Goal: Task Accomplishment & Management: Manage account settings

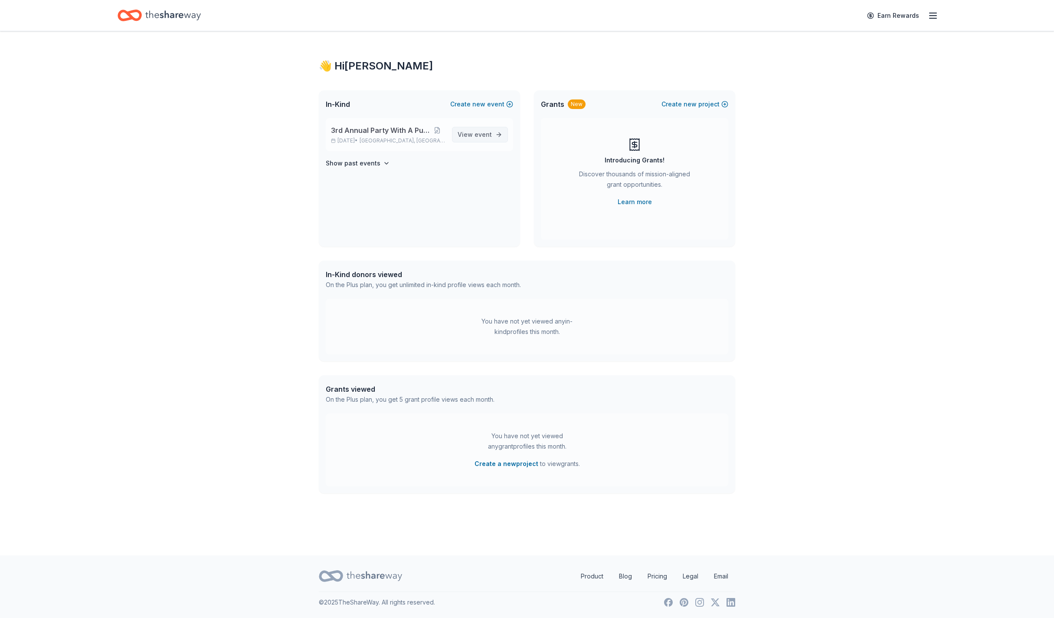
click at [473, 131] on span "View event" at bounding box center [475, 134] width 34 height 10
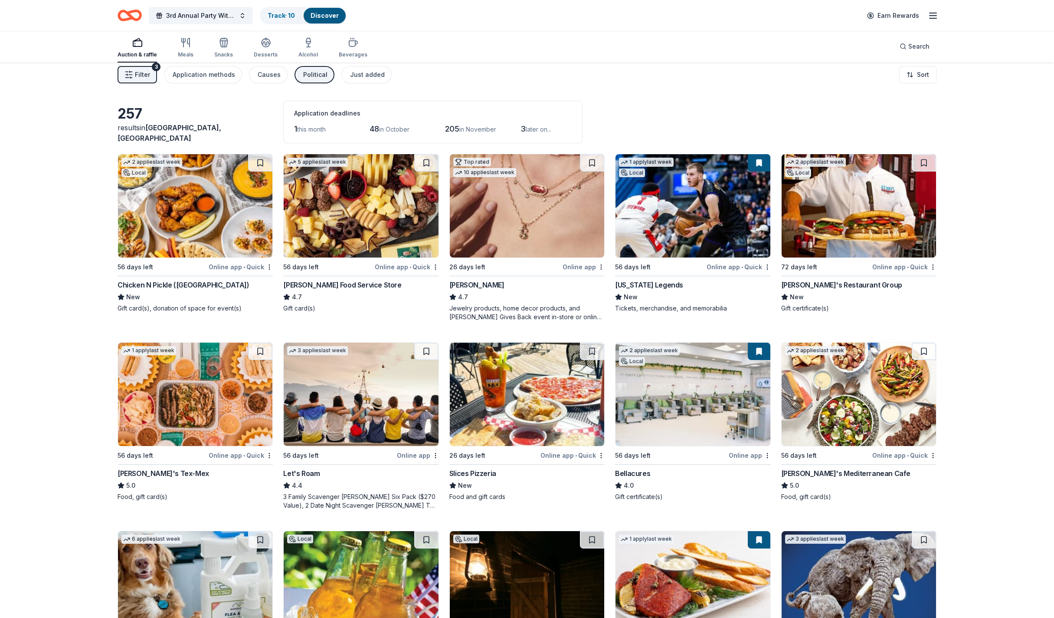
scroll to position [7, 0]
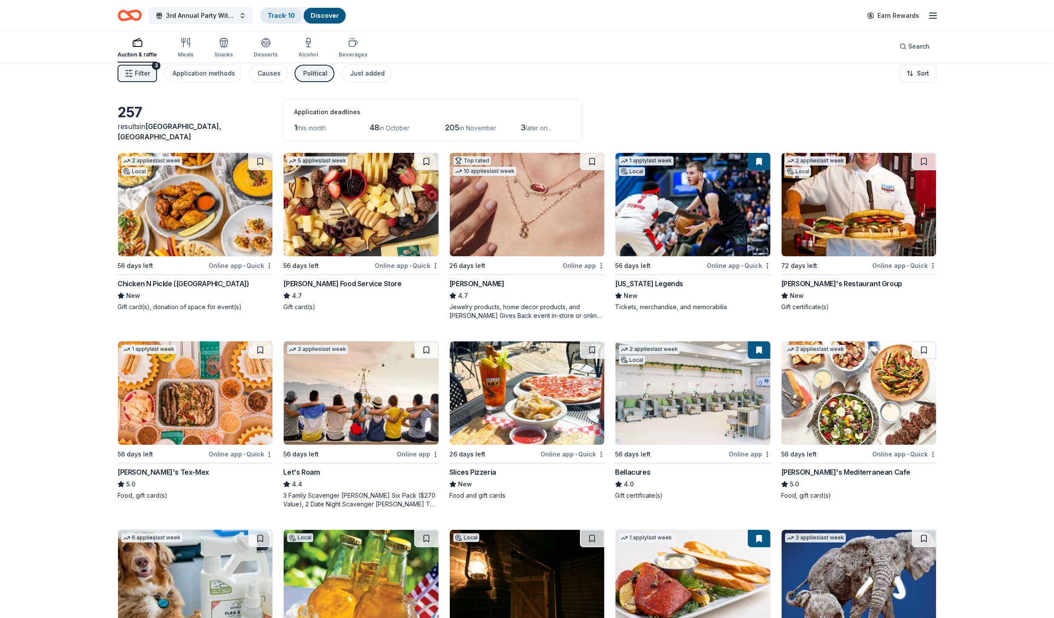
click at [294, 16] on link "Track · 10" at bounding box center [281, 15] width 27 height 7
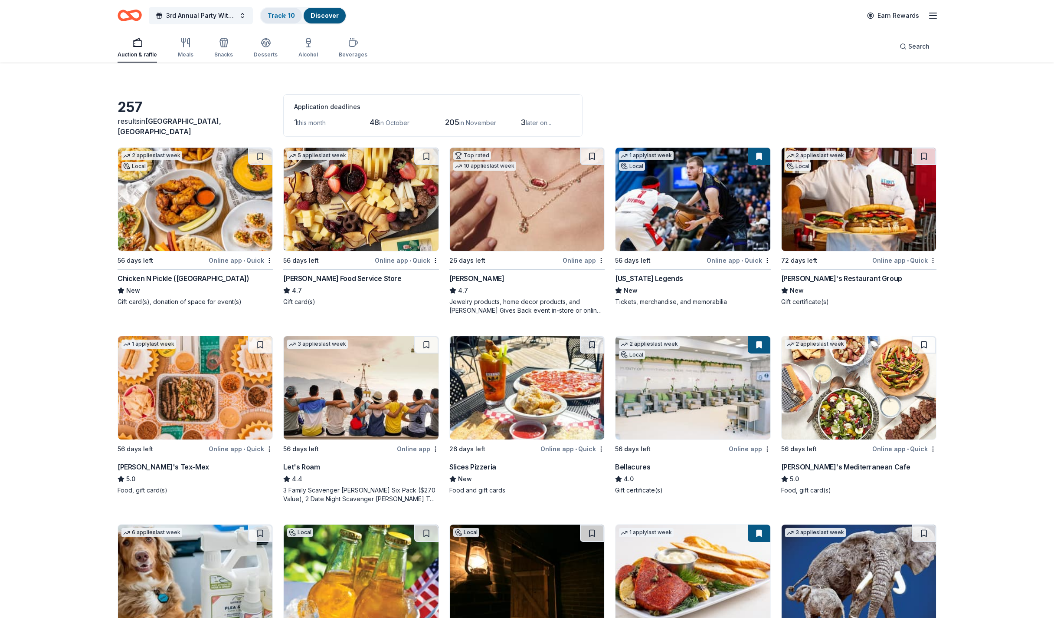
click at [294, 16] on link "Track · 10" at bounding box center [281, 15] width 27 height 7
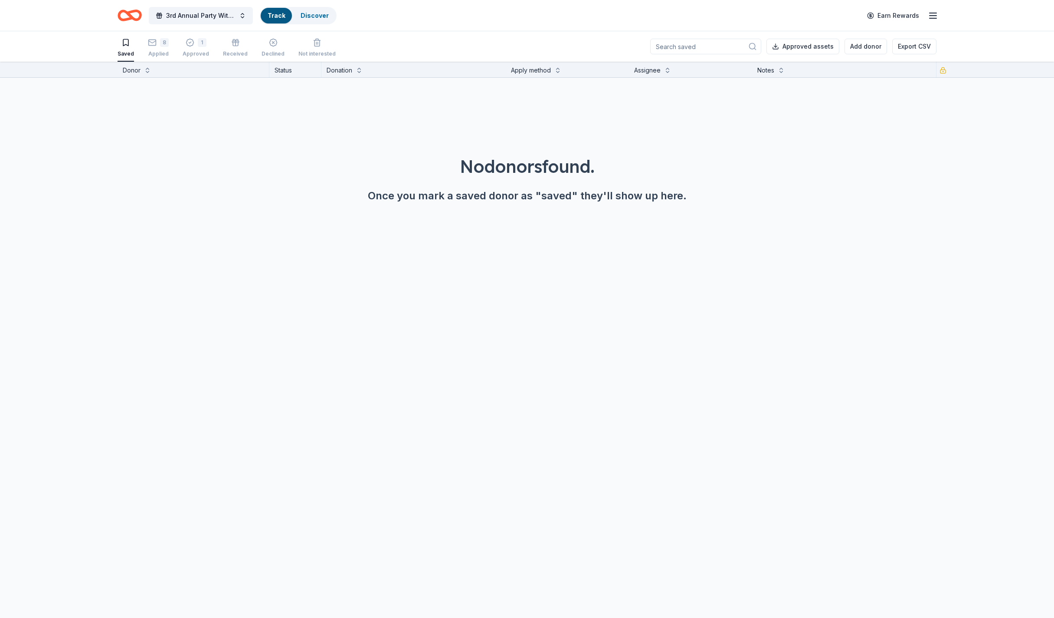
scroll to position [0, 0]
click at [203, 49] on div "1 Approved" at bounding box center [196, 47] width 26 height 19
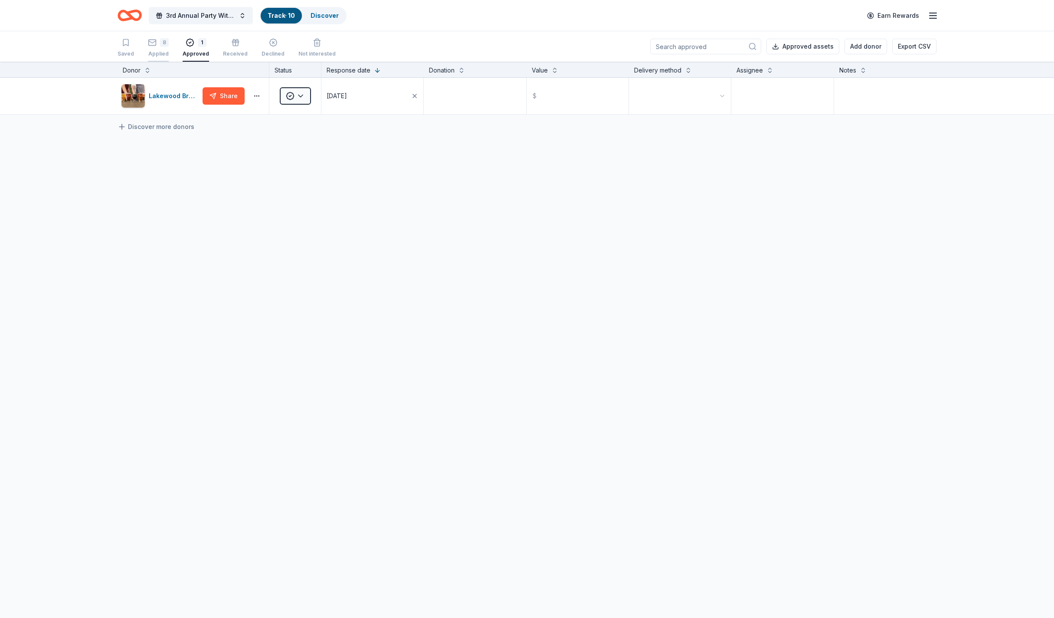
click at [158, 49] on div "8 Applied" at bounding box center [158, 47] width 21 height 19
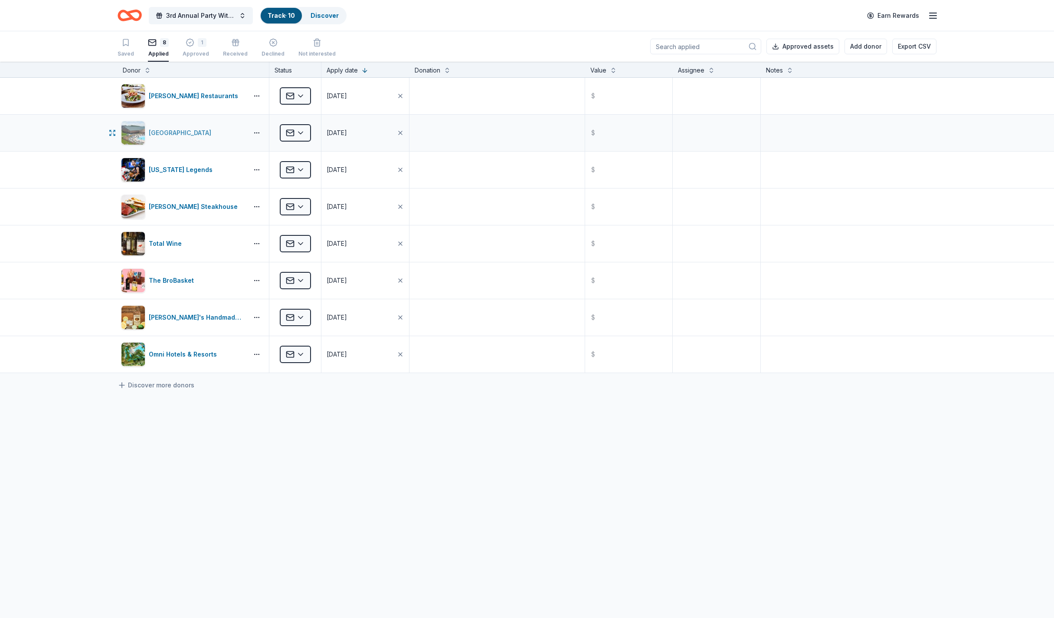
click at [185, 132] on div "[GEOGRAPHIC_DATA]" at bounding box center [182, 133] width 66 height 10
click at [169, 167] on div "[US_STATE] Legends" at bounding box center [182, 169] width 67 height 10
click at [300, 204] on html "3rd Annual Party With A Purpose Track · 10 Discover Earn Rewards Saved 8 Applie…" at bounding box center [527, 309] width 1054 height 618
click at [313, 276] on div "Approved" at bounding box center [318, 278] width 72 height 16
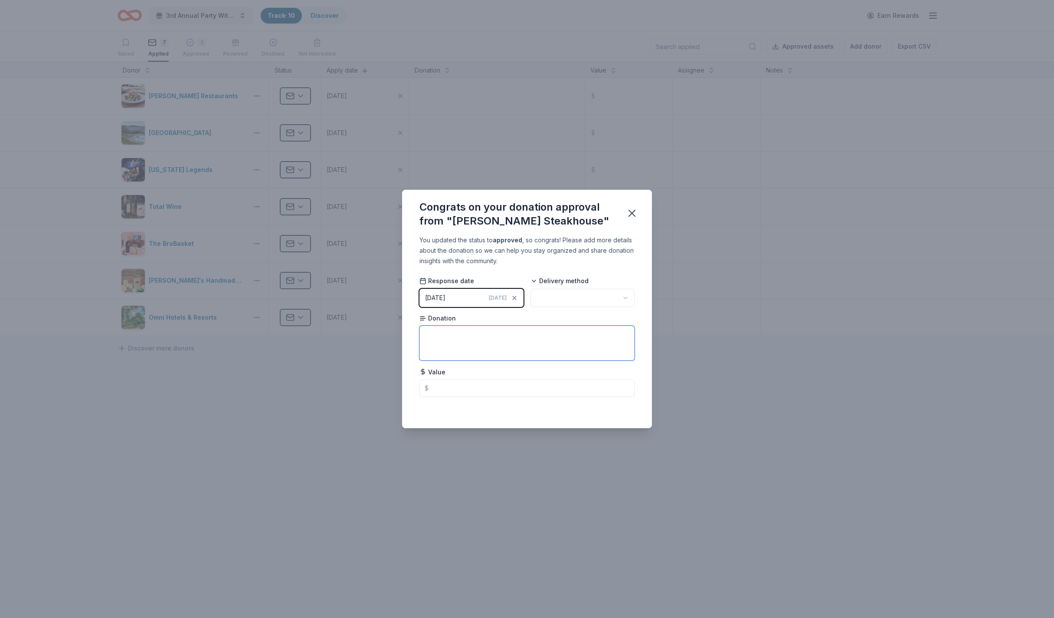
click at [466, 329] on textarea at bounding box center [527, 342] width 215 height 35
type textarea "S"
type textarea "2 Super Sunday Gift Cards"
click at [532, 387] on input "text" at bounding box center [527, 387] width 215 height 17
type input "98.00"
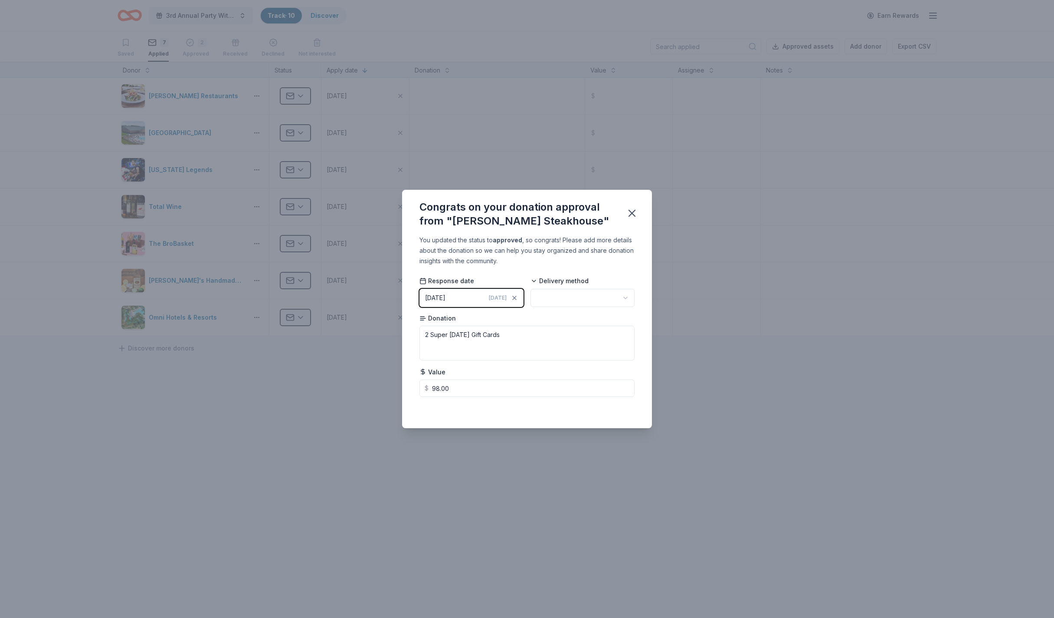
click at [620, 298] on html "3rd Annual Party With A Purpose Track · 10 Discover Earn Rewards Saved 7 Applie…" at bounding box center [527, 309] width 1054 height 618
click at [632, 212] on icon "button" at bounding box center [632, 213] width 12 height 12
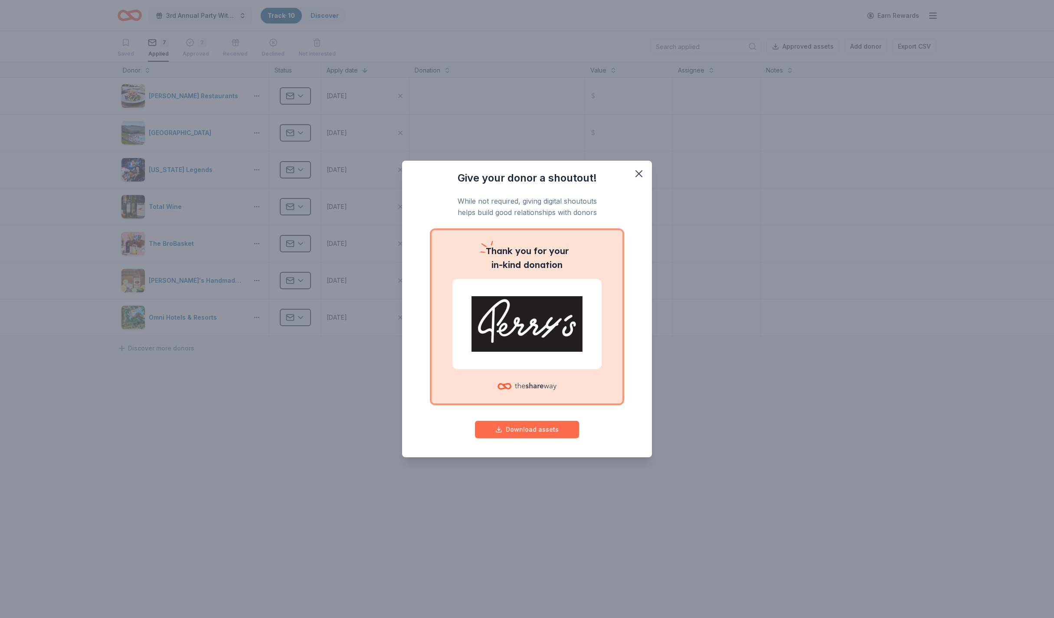
click at [534, 431] on button "Download assets" at bounding box center [527, 428] width 104 height 17
click at [637, 171] on icon "button" at bounding box center [639, 174] width 6 height 6
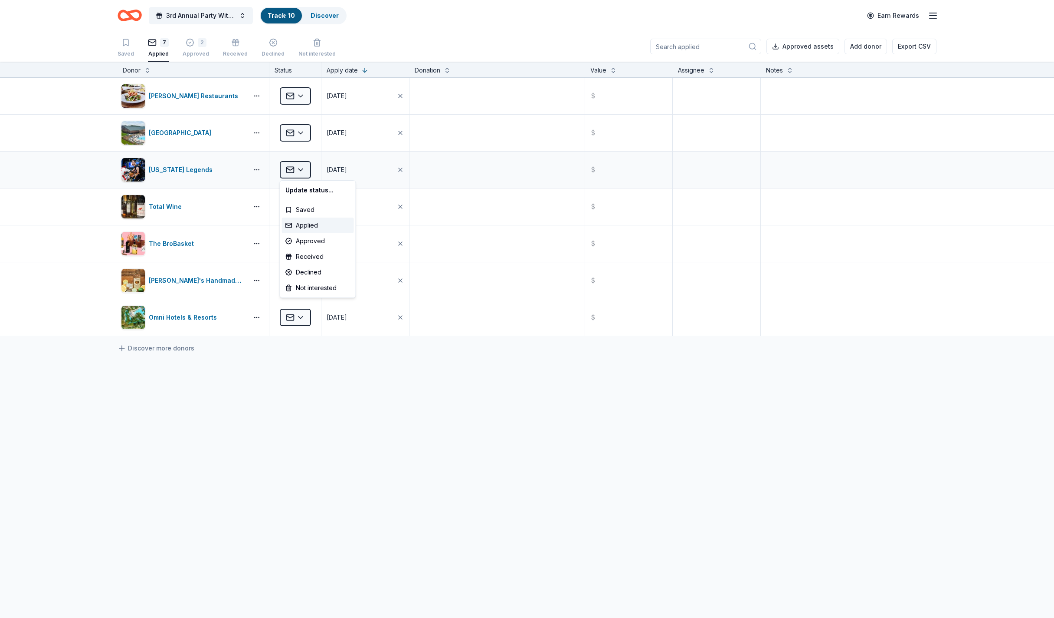
click at [301, 168] on html "3rd Annual Party With A Purpose Track · 10 Discover Earn Rewards Saved 7 Applie…" at bounding box center [527, 309] width 1054 height 618
click at [310, 242] on div "Approved" at bounding box center [318, 241] width 72 height 16
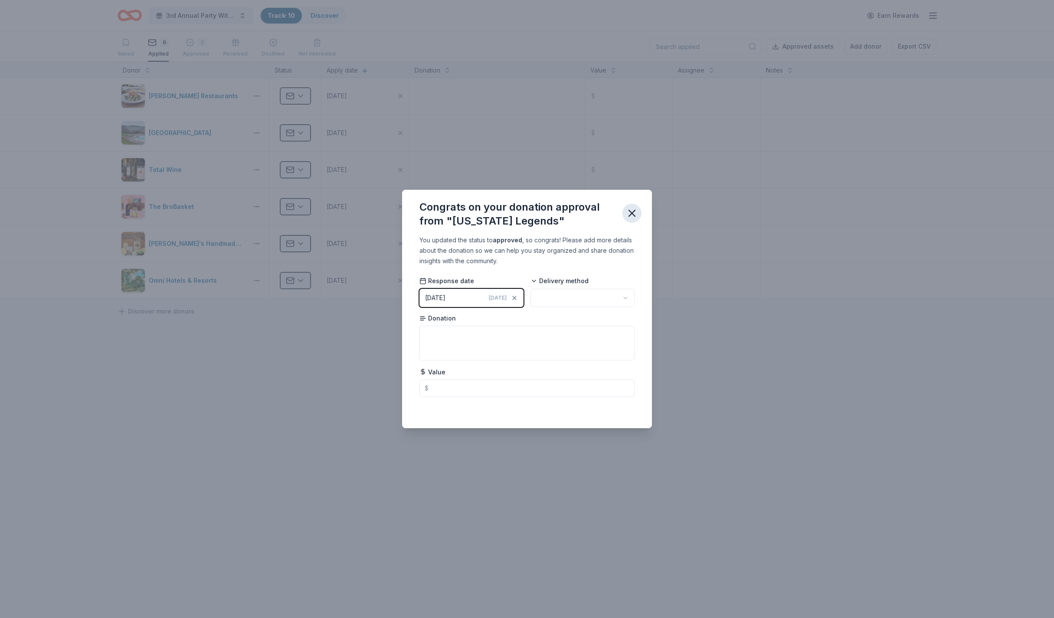
click at [634, 210] on icon "button" at bounding box center [632, 213] width 6 height 6
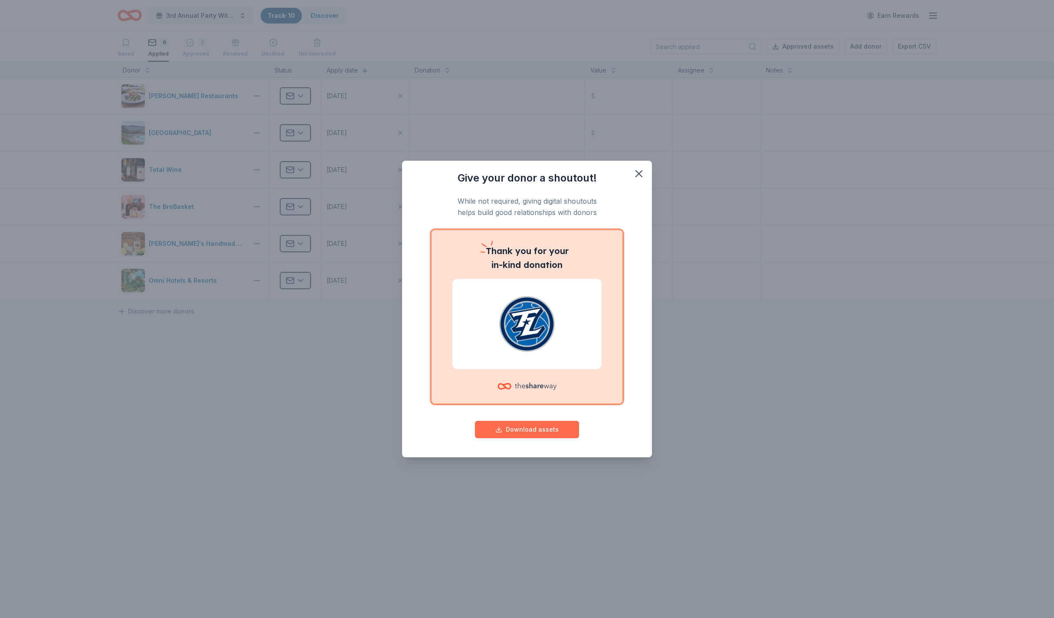
click at [546, 430] on button "Download assets" at bounding box center [527, 428] width 104 height 17
click at [642, 173] on icon "button" at bounding box center [639, 174] width 12 height 12
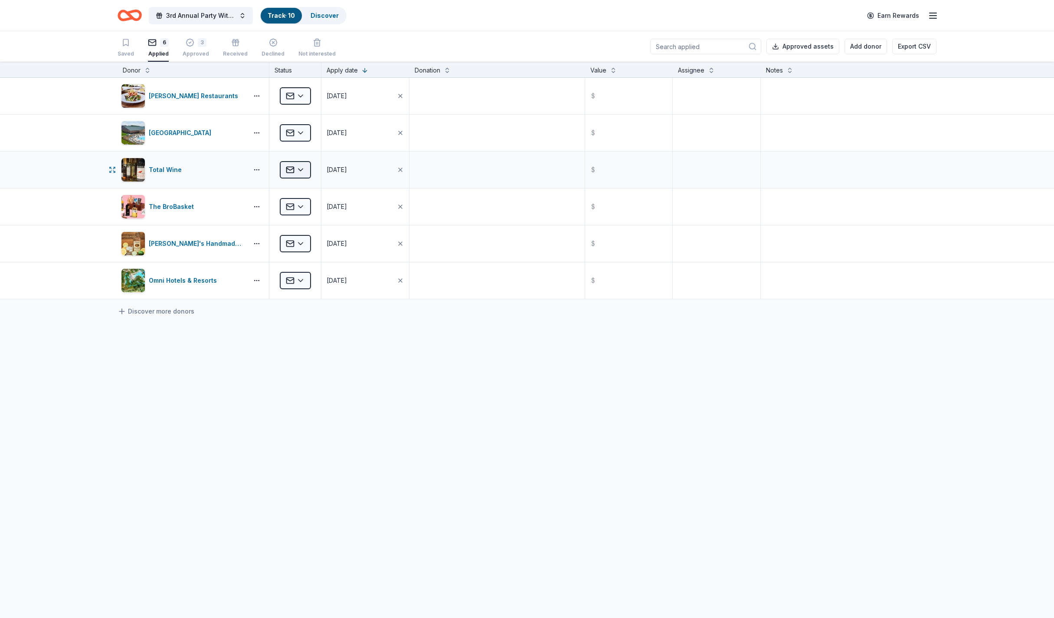
click at [299, 171] on html "3rd Annual Party With A Purpose Track · 10 Discover Earn Rewards Saved 6 Applie…" at bounding box center [527, 309] width 1054 height 618
click at [315, 240] on div "Approved" at bounding box center [318, 241] width 72 height 16
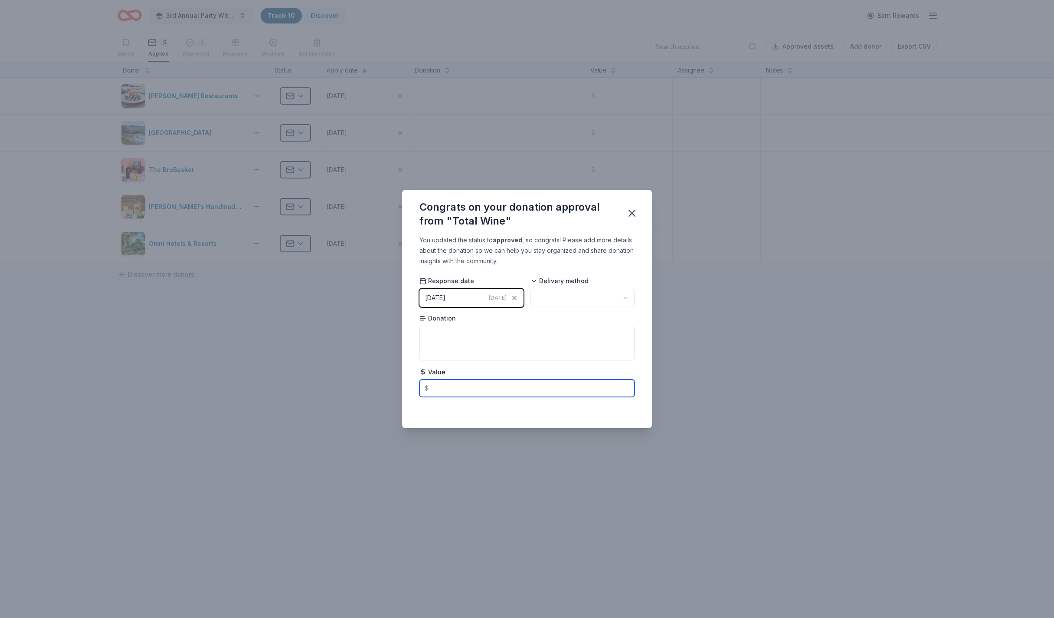
click at [457, 386] on input "text" at bounding box center [527, 387] width 215 height 17
type input "600.00"
click at [441, 331] on textarea at bounding box center [527, 342] width 215 height 35
type textarea "Private Wine Class plus 30% discount"
click at [632, 299] on html "3rd Annual Party With A Purpose Track · 10 Discover Earn Rewards Saved 5 Applie…" at bounding box center [527, 309] width 1054 height 618
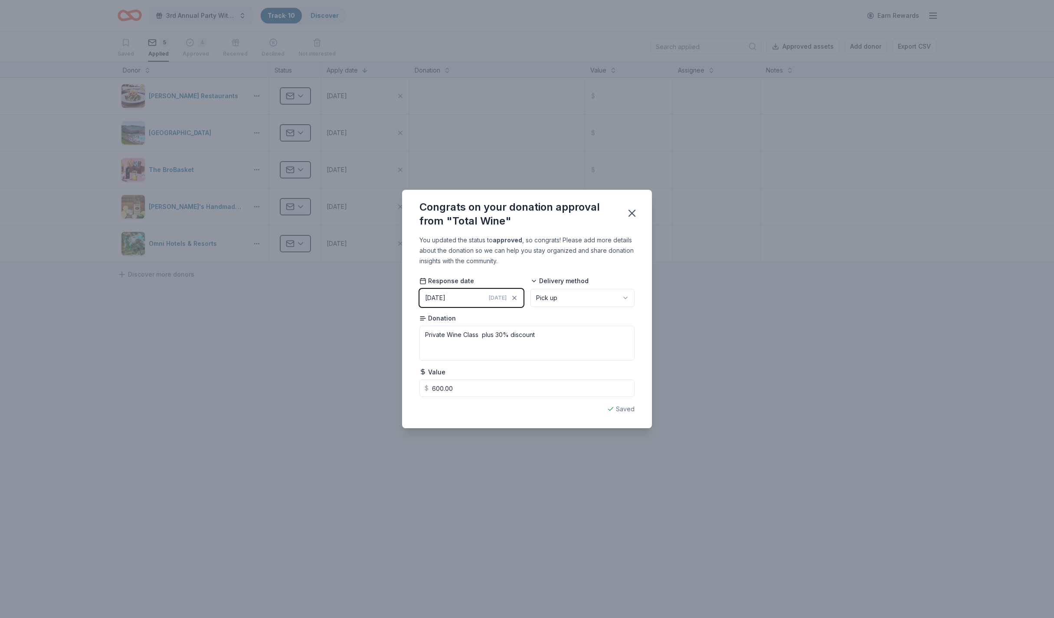
click at [627, 408] on div "Saved" at bounding box center [527, 409] width 215 height 10
click at [633, 214] on icon "button" at bounding box center [632, 213] width 6 height 6
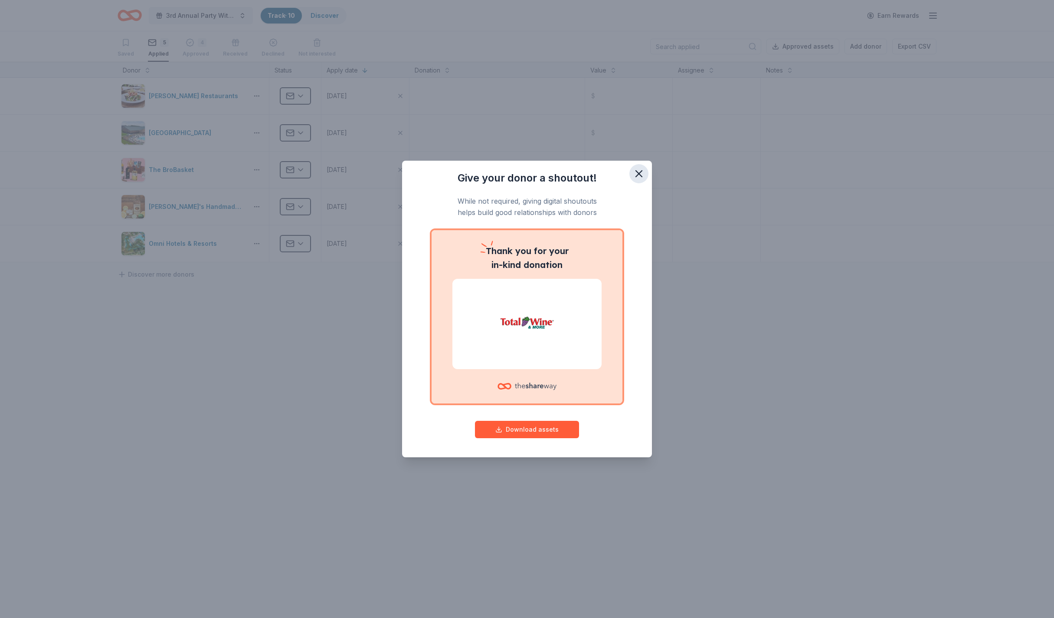
click at [644, 175] on icon "button" at bounding box center [639, 174] width 12 height 12
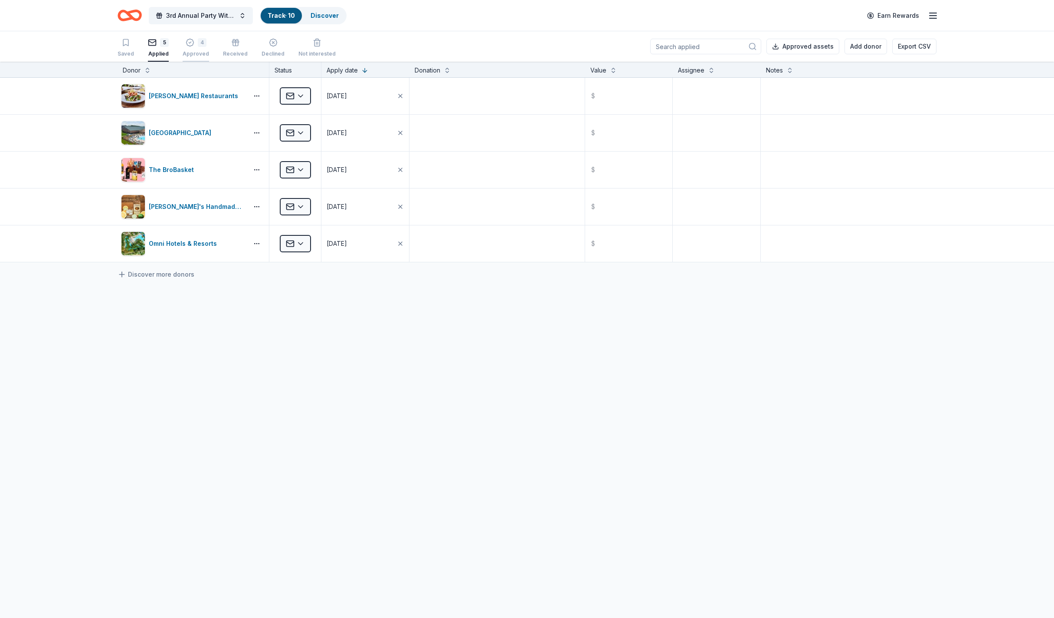
click at [195, 42] on div "4" at bounding box center [196, 37] width 26 height 9
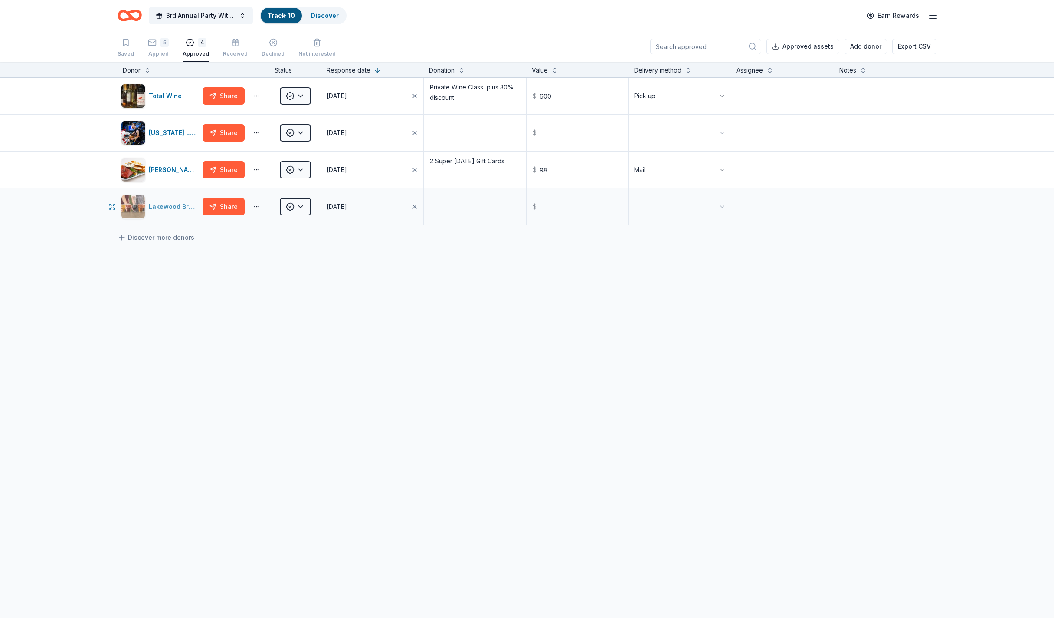
click at [172, 202] on div "Lakewood Brewing Co." at bounding box center [174, 206] width 50 height 10
click at [168, 138] on div "[US_STATE] Legends" at bounding box center [160, 133] width 78 height 24
click at [200, 47] on div "4 Approved" at bounding box center [196, 42] width 26 height 19
click at [174, 96] on div "Total Wine" at bounding box center [167, 96] width 36 height 10
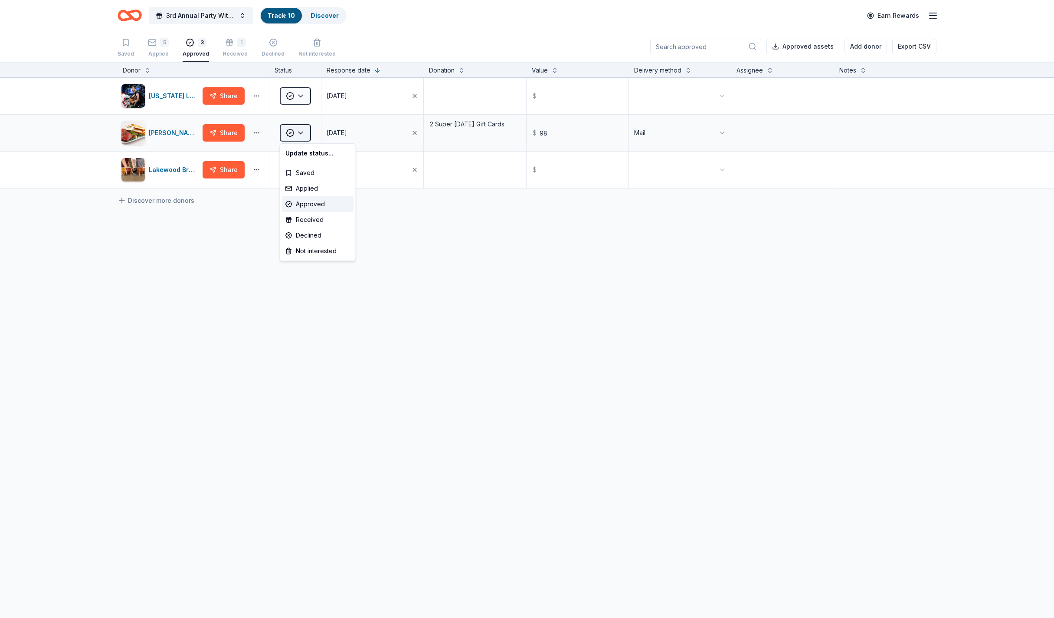
click at [298, 131] on html "3rd Annual Party With A Purpose Track · 10 Discover Earn Rewards Saved 5 Applie…" at bounding box center [527, 309] width 1054 height 618
click at [315, 218] on div "Received" at bounding box center [318, 220] width 72 height 16
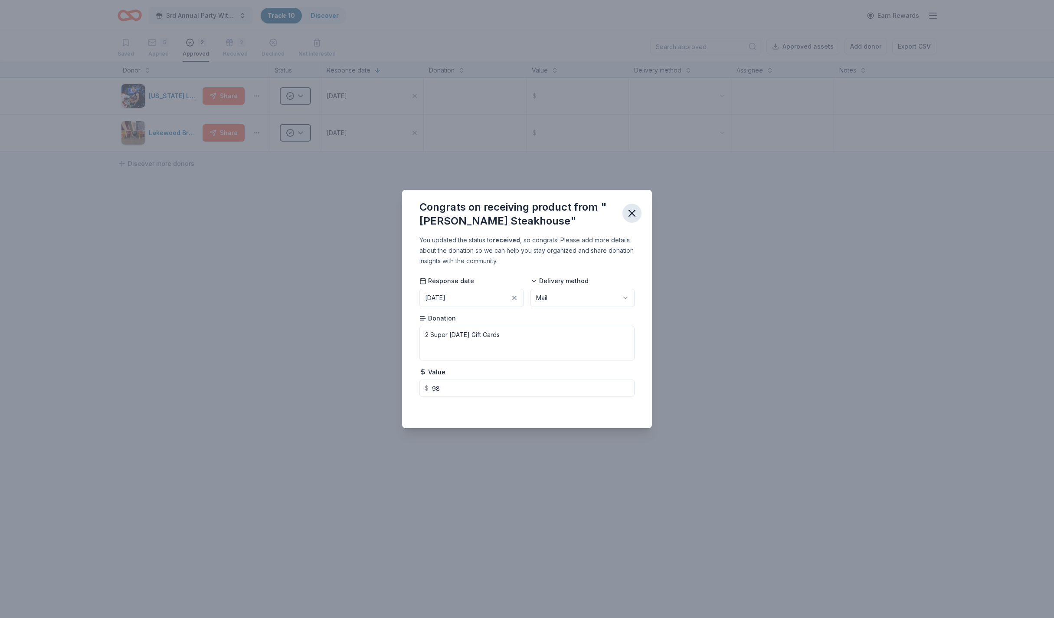
click at [637, 209] on icon "button" at bounding box center [632, 213] width 12 height 12
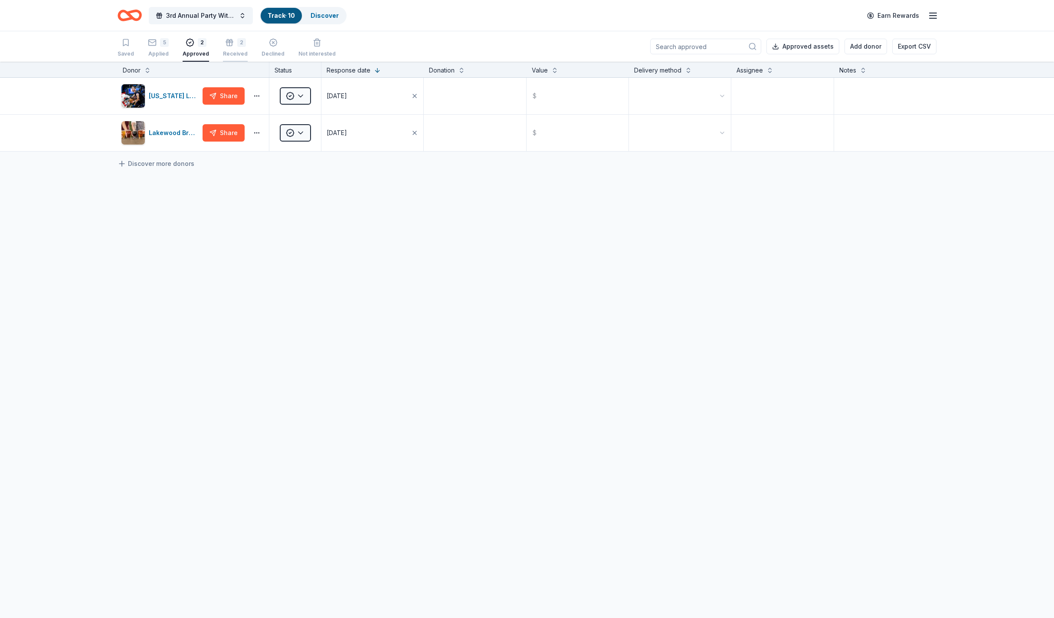
click at [233, 42] on div "2" at bounding box center [235, 37] width 25 height 9
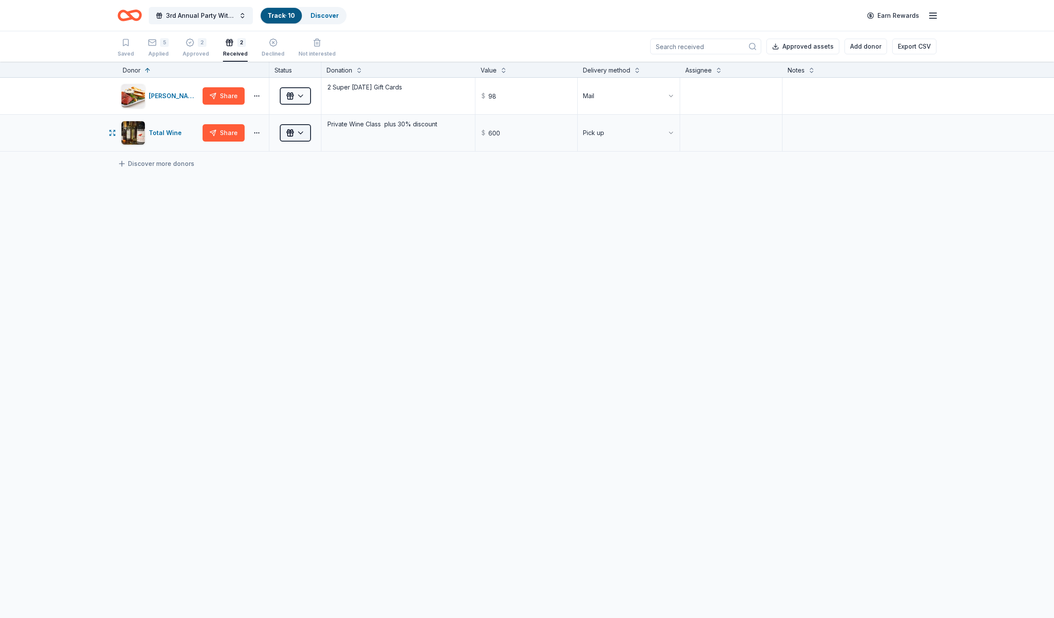
click at [301, 131] on html "3rd Annual Party With A Purpose Track · 10 Discover Earn Rewards Saved 5 Applie…" at bounding box center [527, 309] width 1054 height 618
click at [315, 202] on div "Approved" at bounding box center [318, 204] width 72 height 16
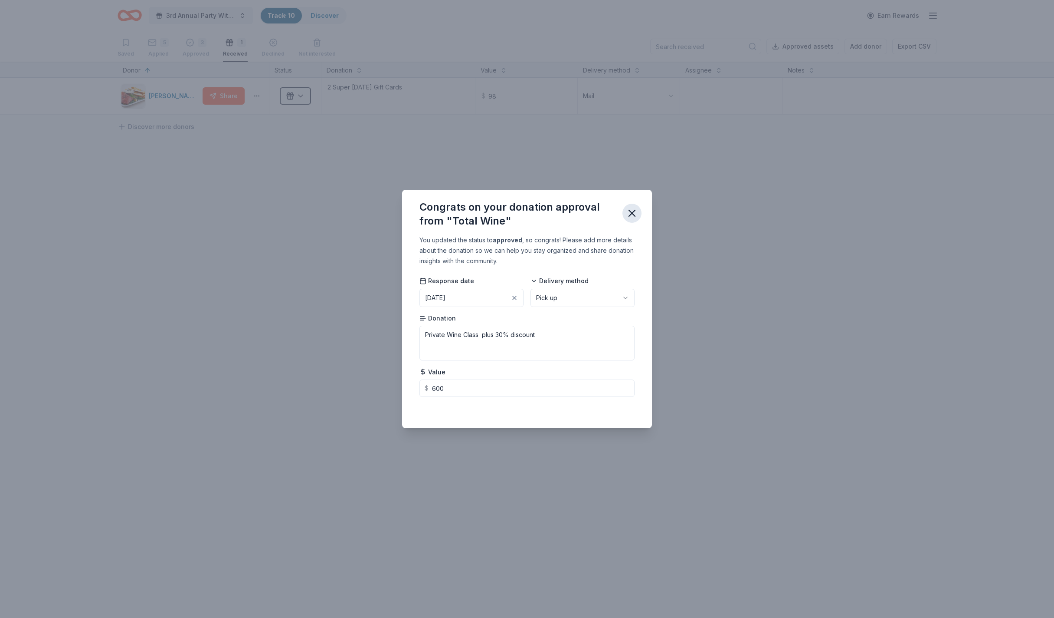
click at [635, 216] on icon "button" at bounding box center [632, 213] width 6 height 6
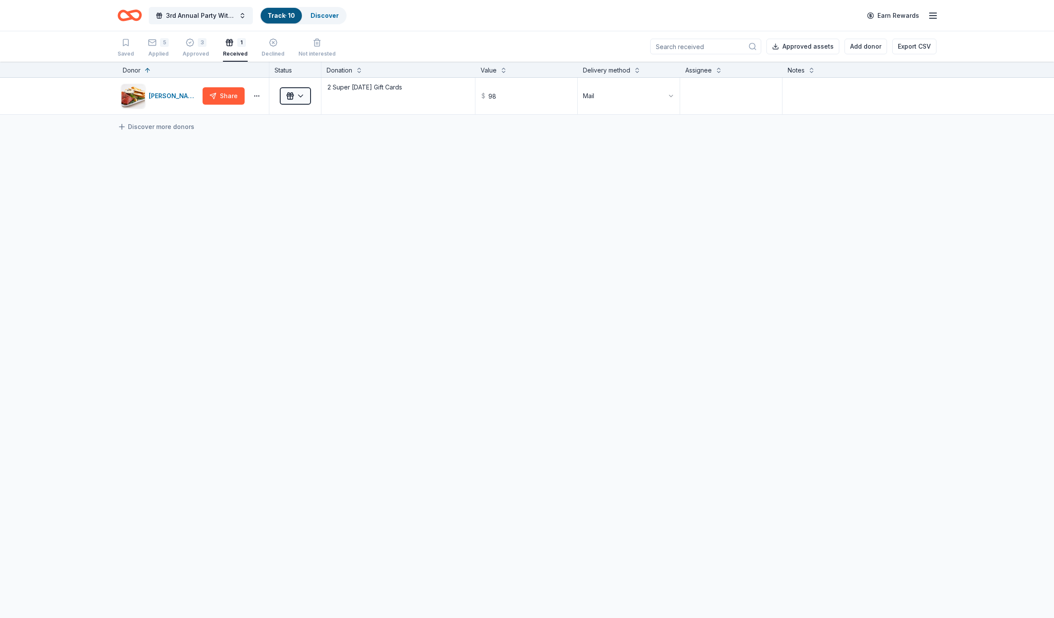
click at [130, 11] on icon "Home" at bounding box center [133, 15] width 13 height 9
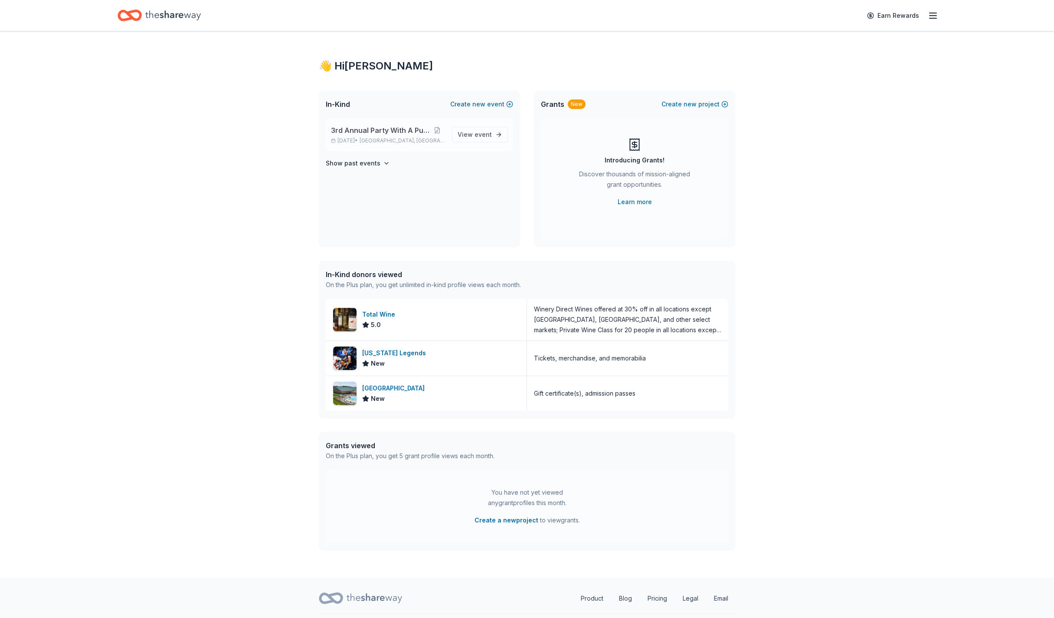
click at [385, 132] on span "3rd Annual Party With A Purpose" at bounding box center [380, 130] width 99 height 10
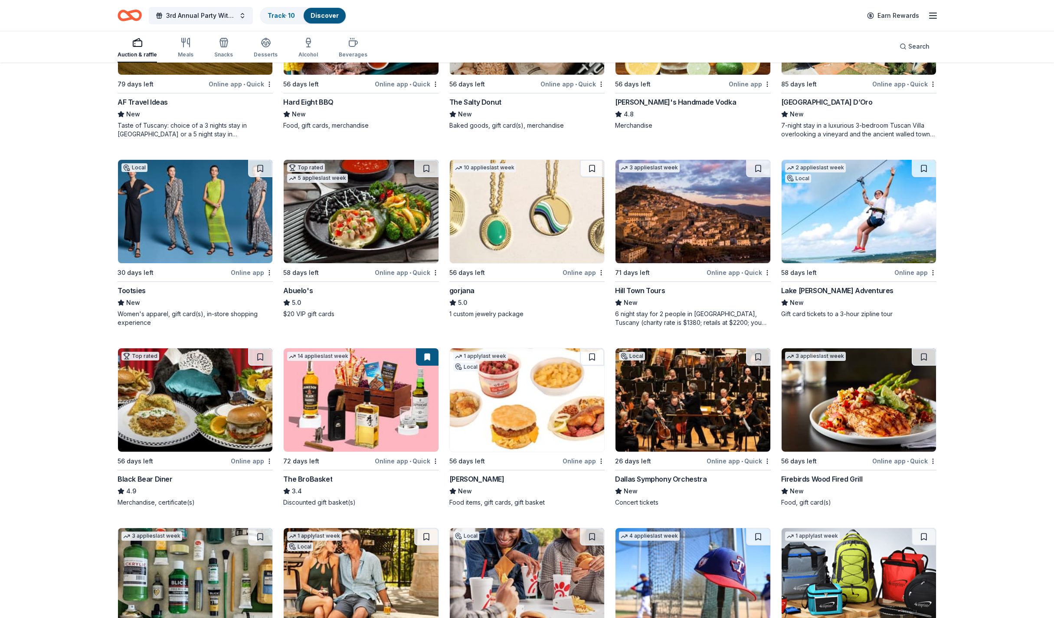
scroll to position [1501, 0]
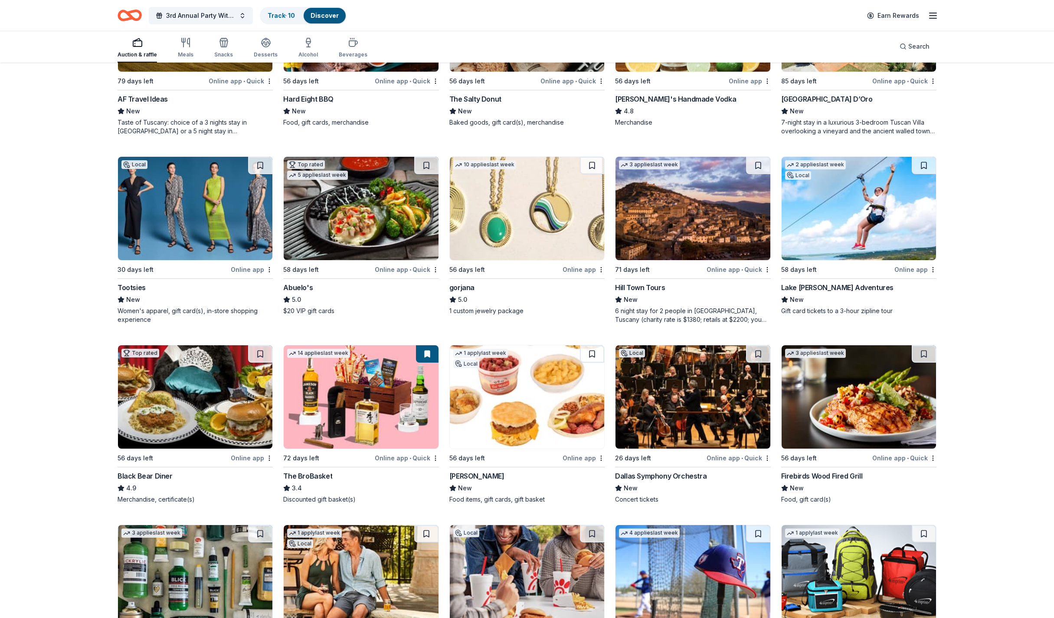
click at [874, 229] on img at bounding box center [859, 208] width 154 height 103
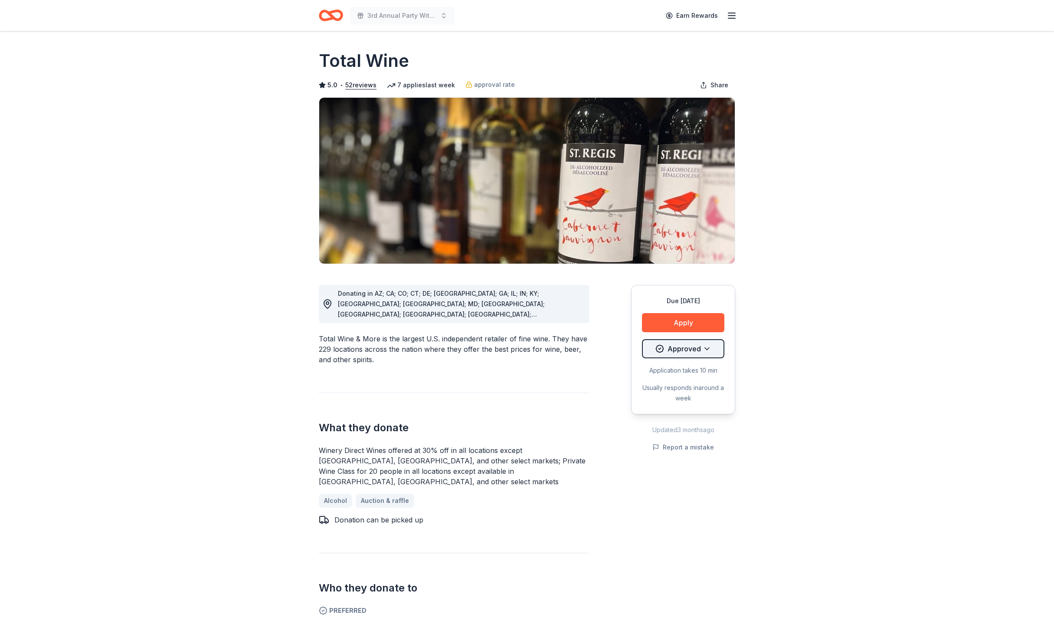
click at [706, 348] on html "3rd Annual Party With A Purpose Earn Rewards Due in 30 days Share Total Wine 5.…" at bounding box center [527, 309] width 1054 height 618
click at [676, 437] on div "Received" at bounding box center [680, 436] width 72 height 16
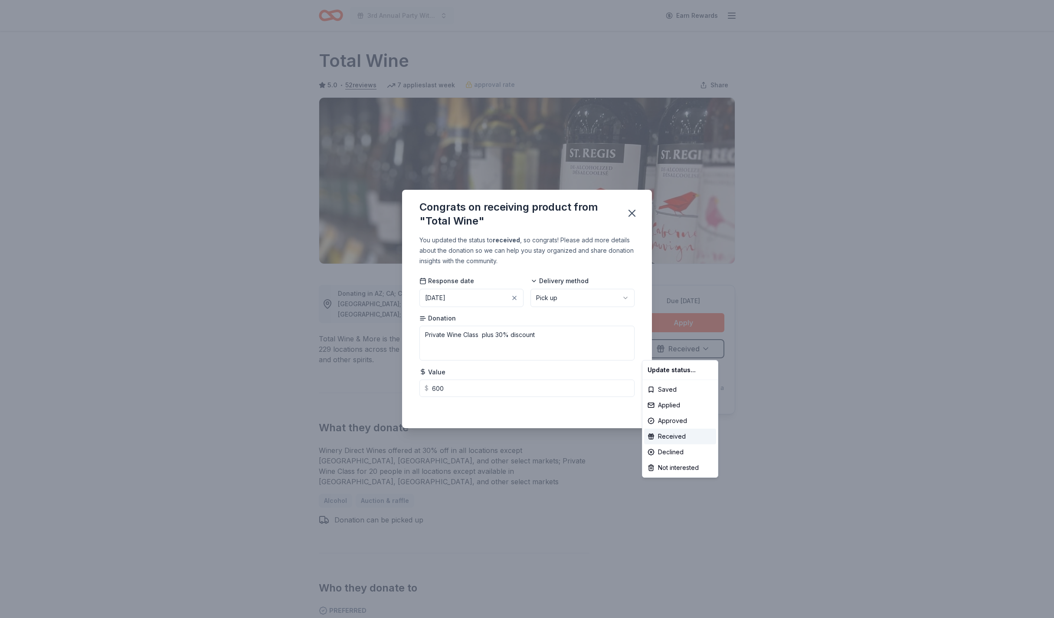
click at [735, 329] on html "3rd Annual Party With A Purpose Earn Rewards Due in 30 days Share Total Wine 5.…" at bounding box center [527, 309] width 1054 height 618
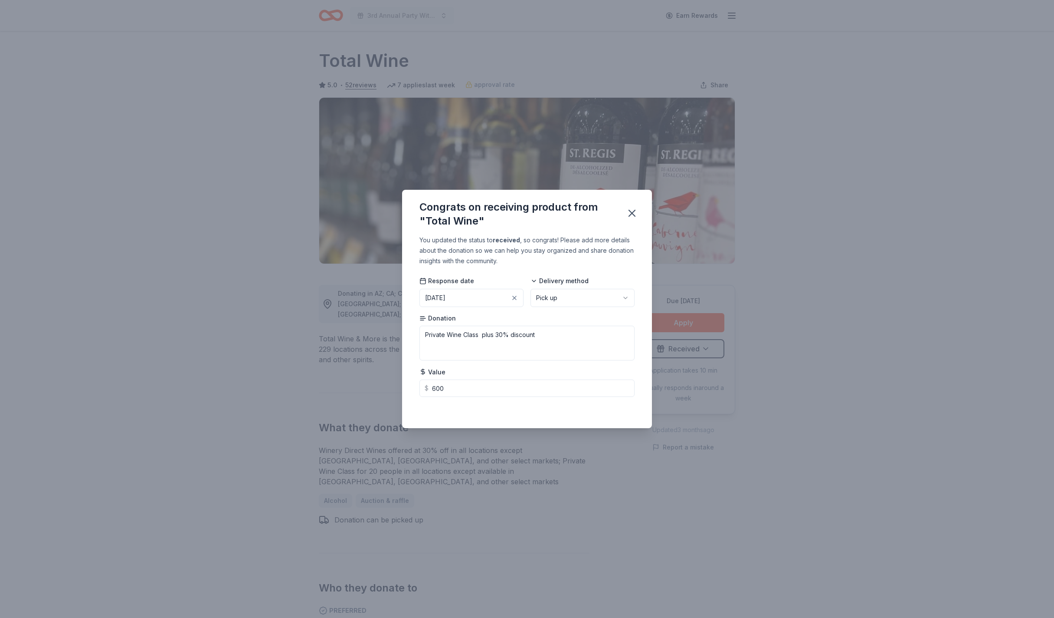
drag, startPoint x: 590, startPoint y: 368, endPoint x: 595, endPoint y: 355, distance: 14.2
click at [590, 368] on div "Value $ 600" at bounding box center [527, 382] width 215 height 30
click at [630, 214] on icon "button" at bounding box center [632, 213] width 12 height 12
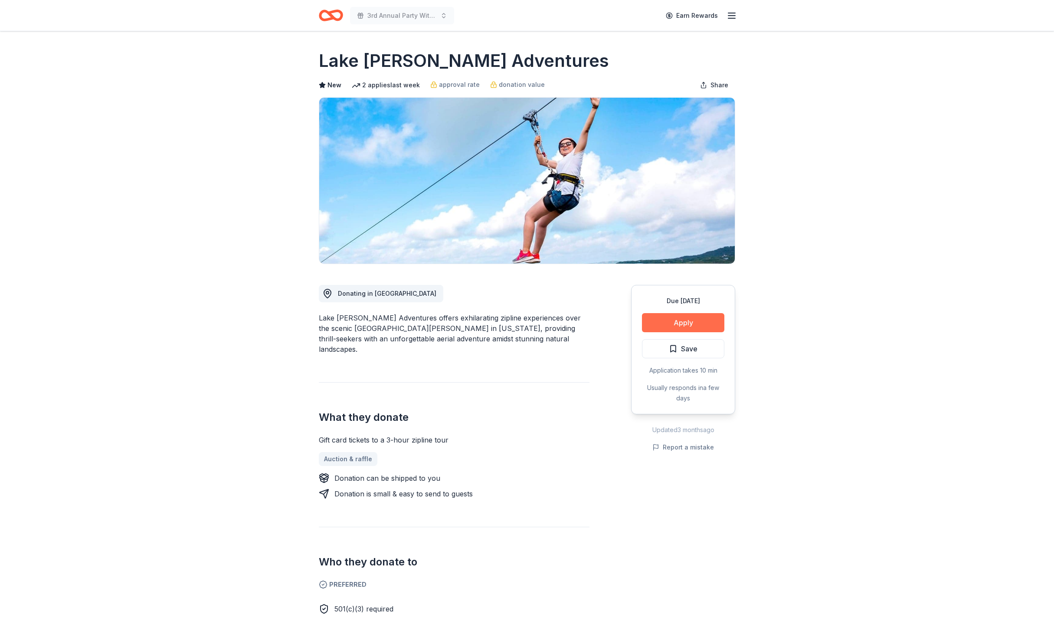
click at [663, 326] on button "Apply" at bounding box center [683, 322] width 82 height 19
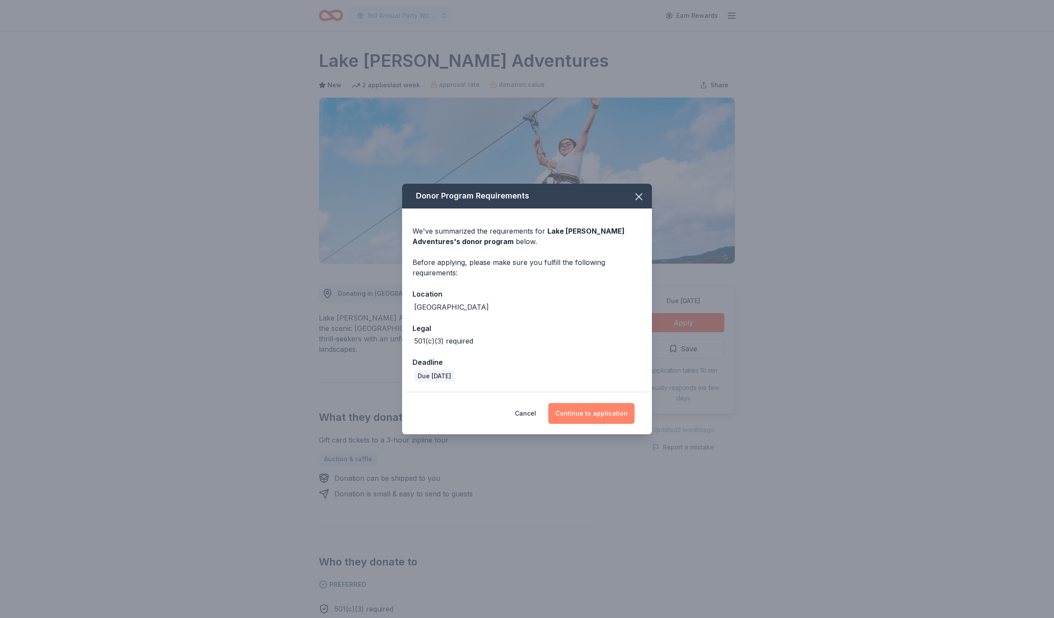
click at [600, 411] on button "Continue to application" at bounding box center [592, 413] width 86 height 21
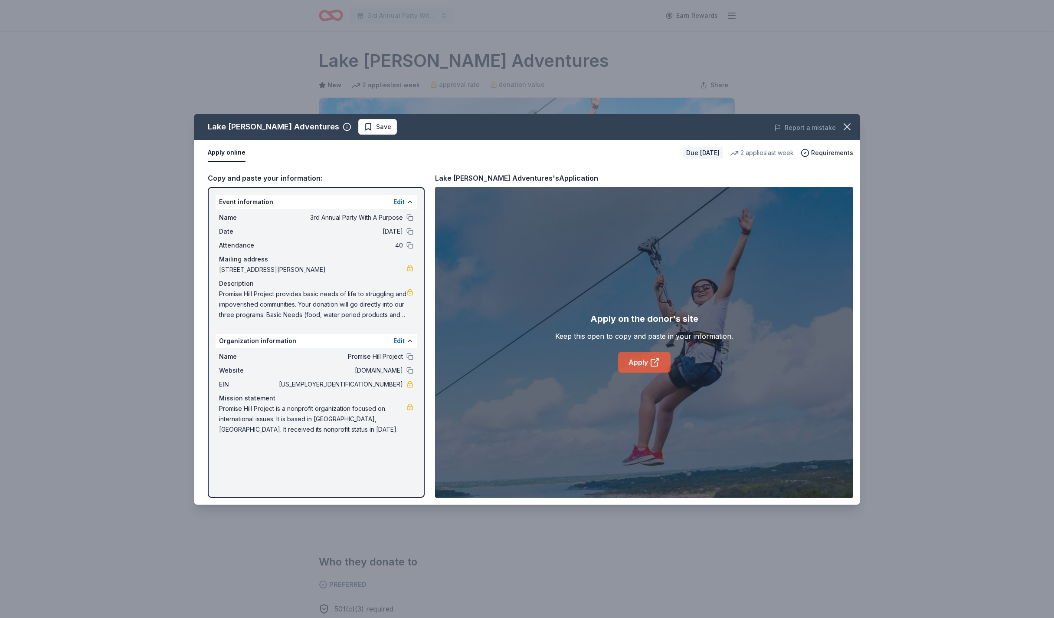
click at [650, 361] on icon at bounding box center [655, 362] width 10 height 10
click at [364, 125] on span "Save" at bounding box center [377, 127] width 27 height 10
click at [384, 123] on html "3rd Annual Party With A Purpose Earn Rewards Due [DATE] Share Lake [PERSON_NAME…" at bounding box center [527, 309] width 1054 height 618
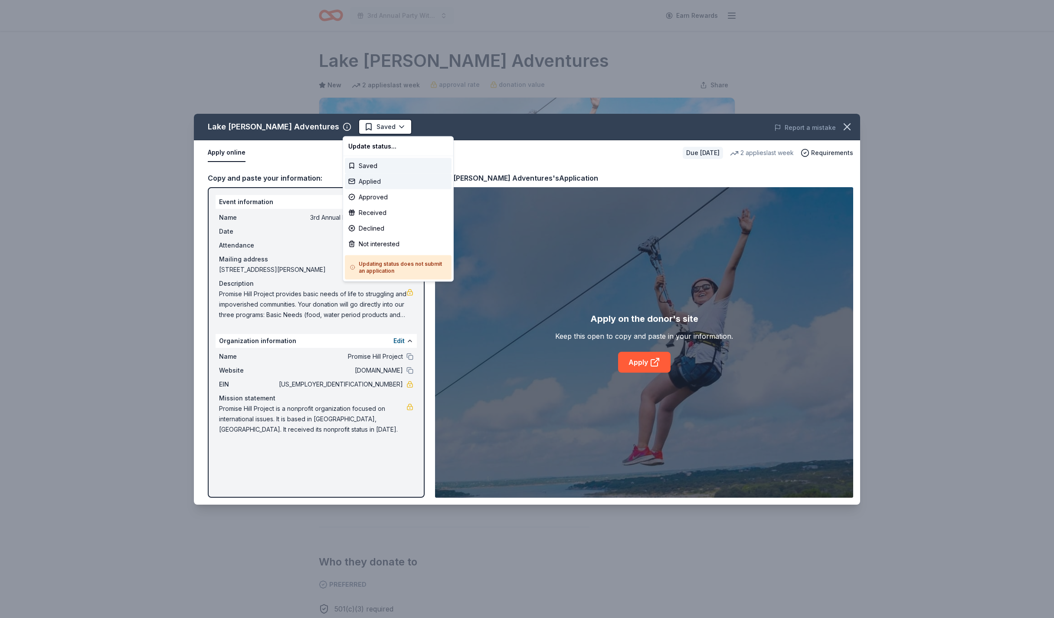
click at [374, 179] on div "Applied" at bounding box center [398, 182] width 107 height 16
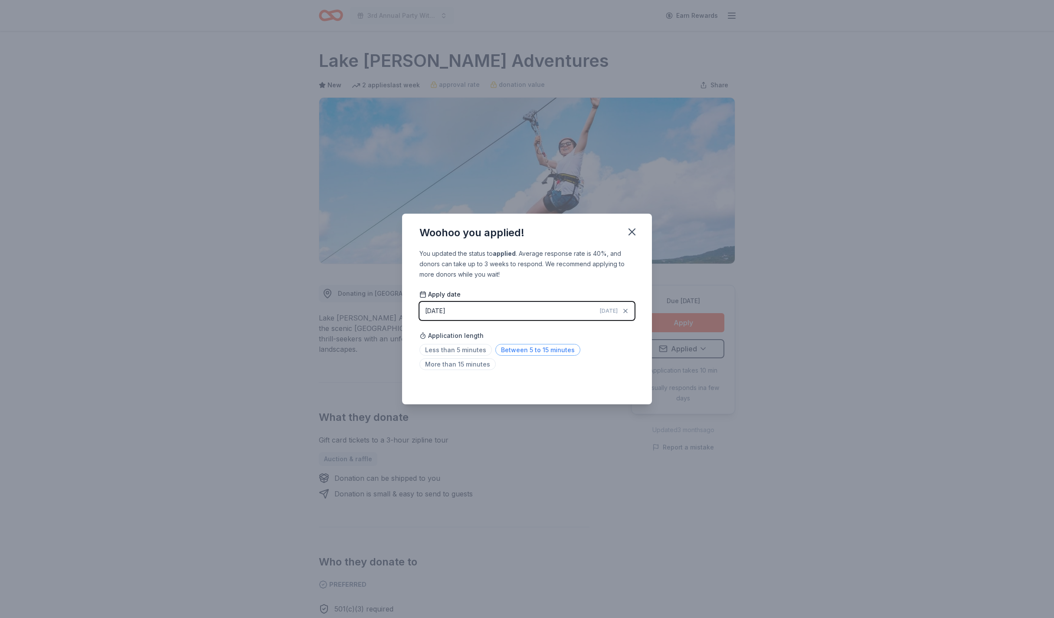
click at [533, 351] on span "Between 5 to 15 minutes" at bounding box center [538, 350] width 85 height 12
click at [449, 365] on span "More than 15 minutes" at bounding box center [458, 364] width 76 height 12
click at [631, 231] on icon "button" at bounding box center [632, 232] width 6 height 6
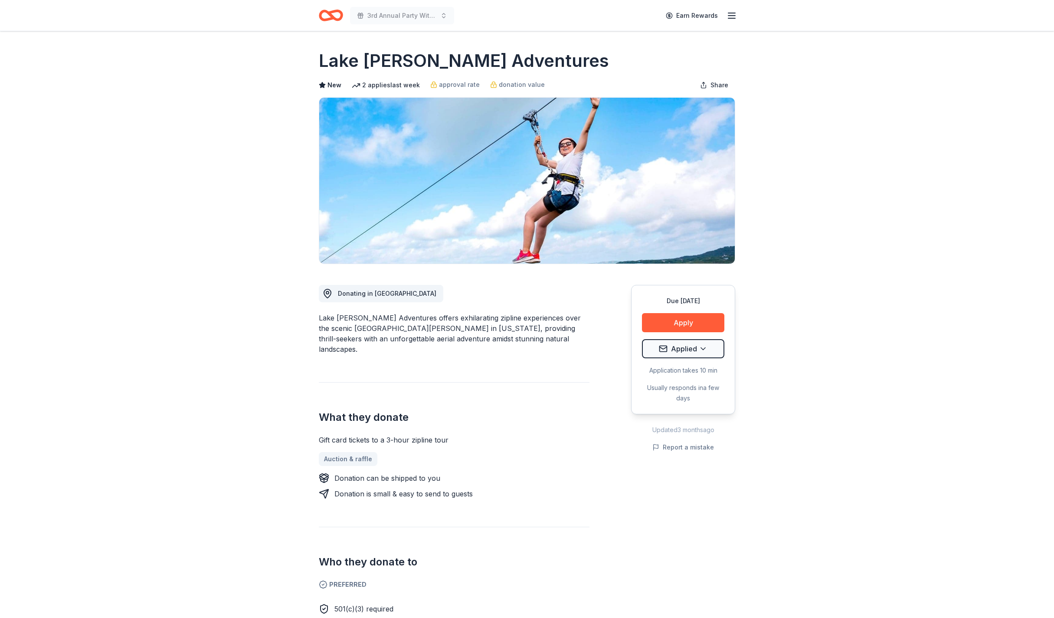
click at [329, 16] on icon "Home" at bounding box center [331, 15] width 24 height 20
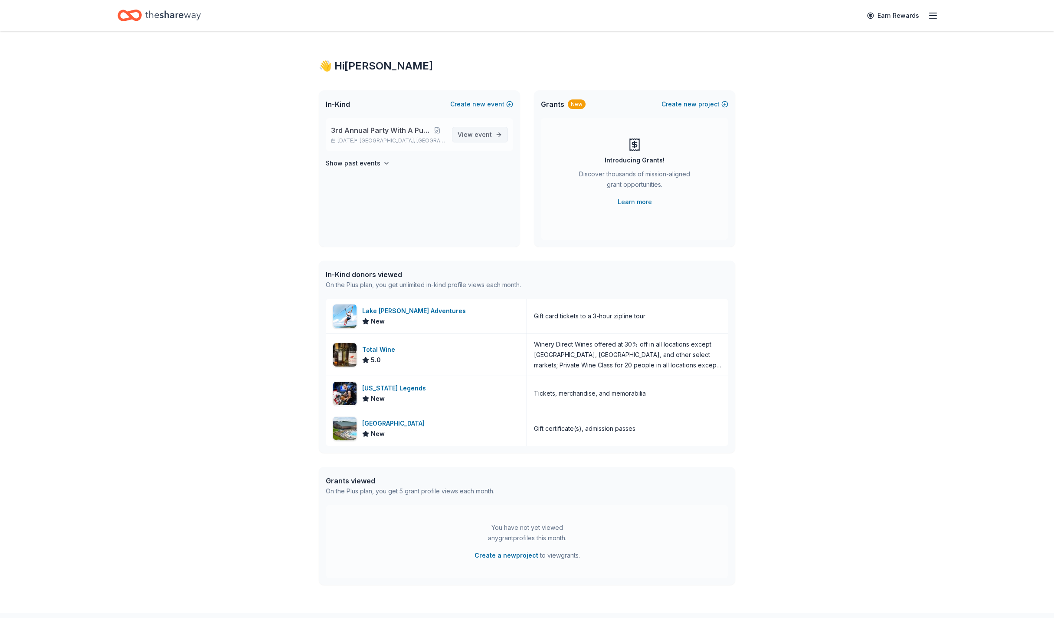
click at [472, 137] on span "View event" at bounding box center [475, 134] width 34 height 10
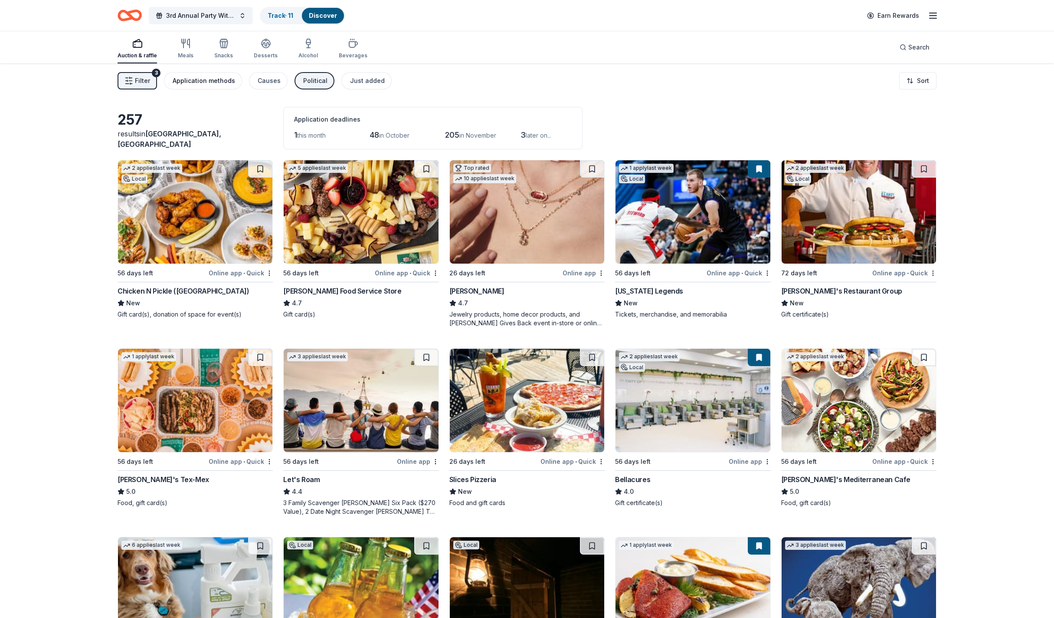
click at [214, 82] on div "Application methods" at bounding box center [204, 81] width 62 height 10
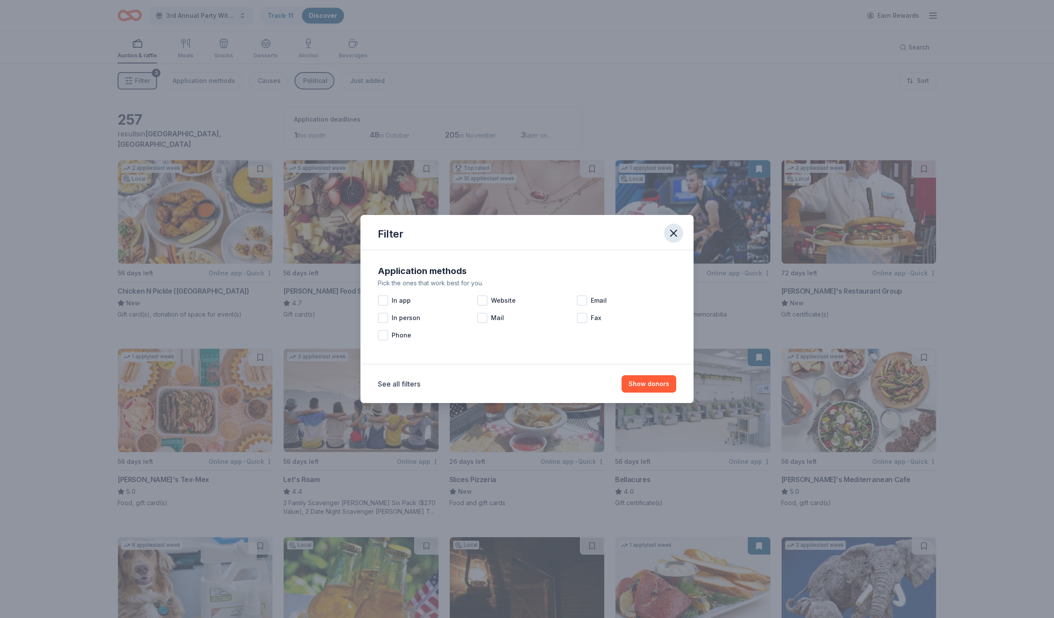
click at [673, 232] on icon "button" at bounding box center [674, 233] width 6 height 6
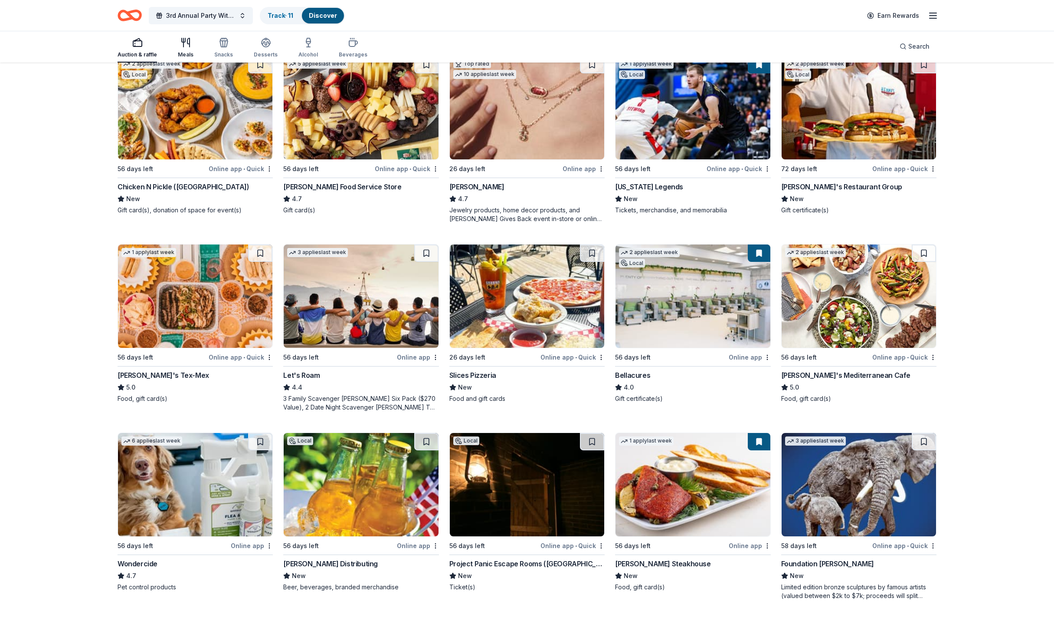
scroll to position [105, 0]
